Goal: Information Seeking & Learning: Learn about a topic

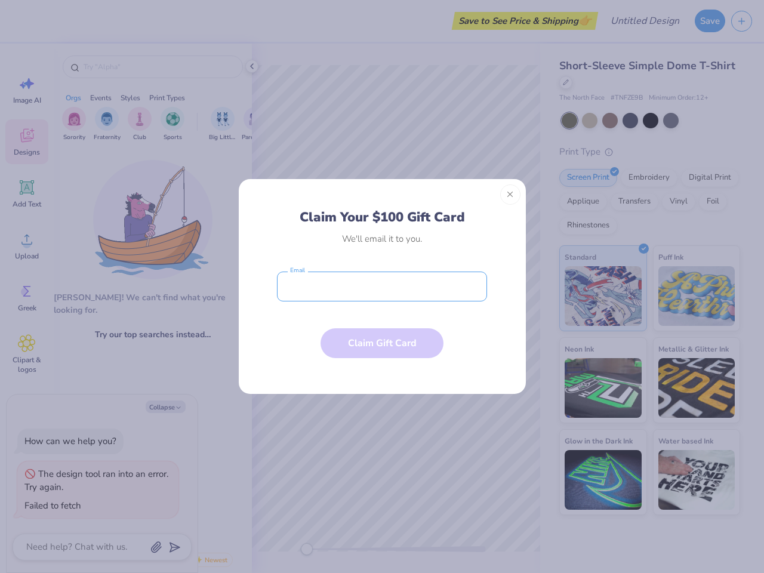
type textarea "x"
click at [382, 287] on input "email" at bounding box center [382, 287] width 210 height 30
click at [511, 195] on button "Close" at bounding box center [510, 195] width 20 height 20
